Goal: Find specific page/section: Find specific page/section

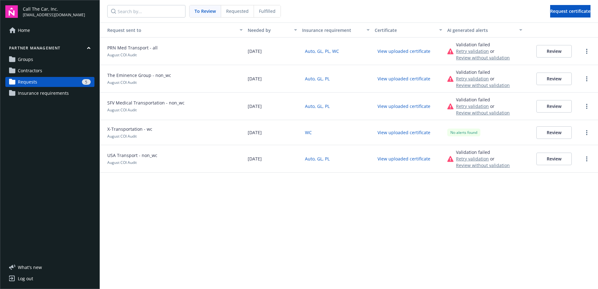
click at [28, 75] on span "Contractors" at bounding box center [30, 71] width 24 height 10
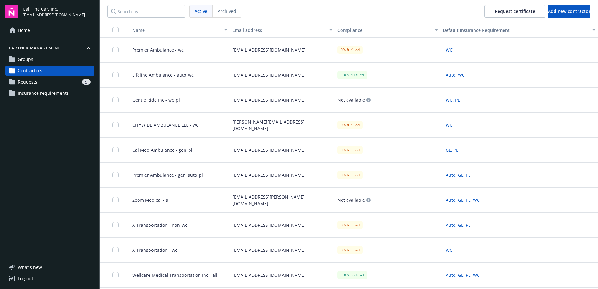
click at [32, 84] on span "Requests" at bounding box center [27, 82] width 19 height 10
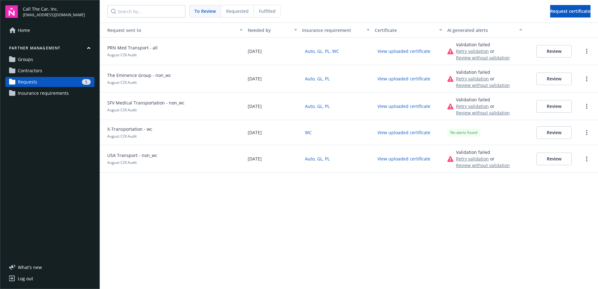
click at [36, 74] on span "Contractors" at bounding box center [30, 71] width 24 height 10
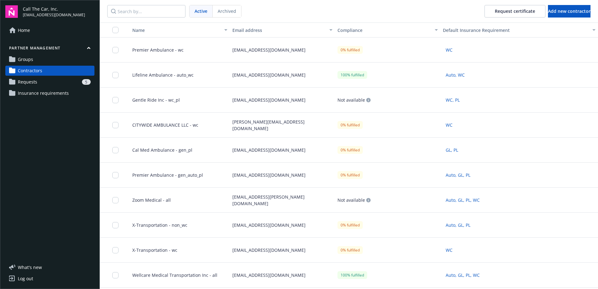
click at [32, 98] on span "Insurance requirements" at bounding box center [43, 93] width 51 height 10
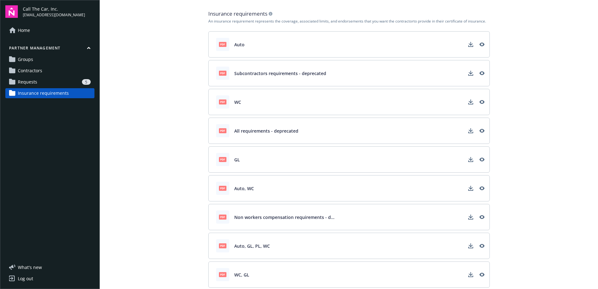
click at [41, 85] on div "5" at bounding box center [65, 82] width 51 height 6
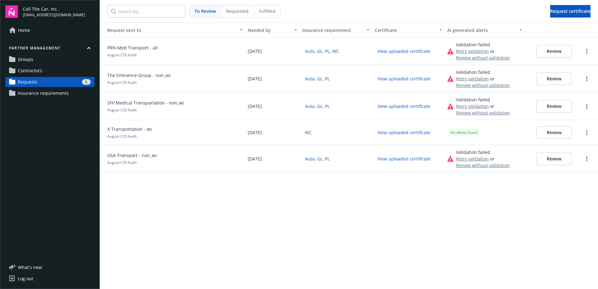
click at [585, 27] on button "button" at bounding box center [589, 30] width 19 height 15
